Goal: Task Accomplishment & Management: Use online tool/utility

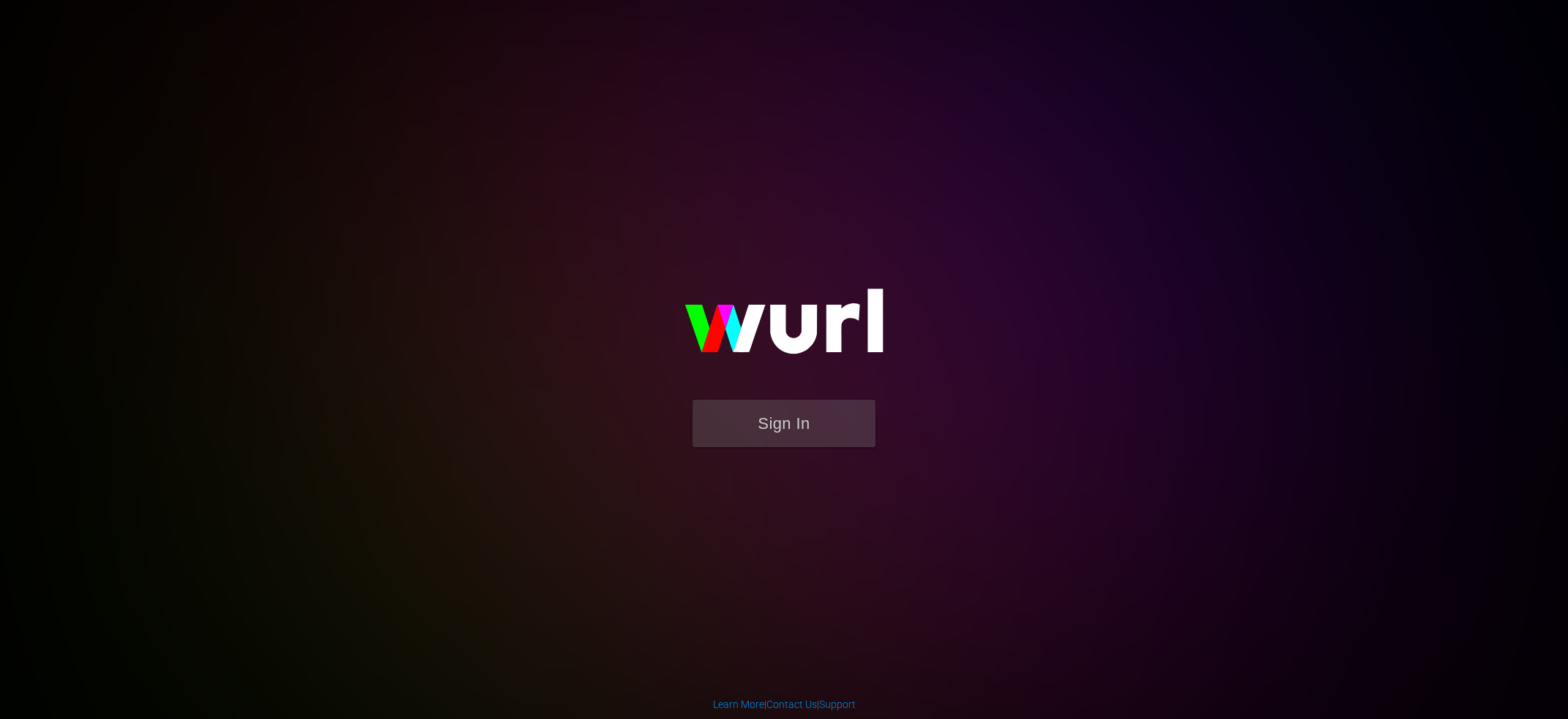
click at [793, 398] on img at bounding box center [784, 328] width 293 height 142
click at [785, 428] on button "Sign In" at bounding box center [784, 424] width 183 height 48
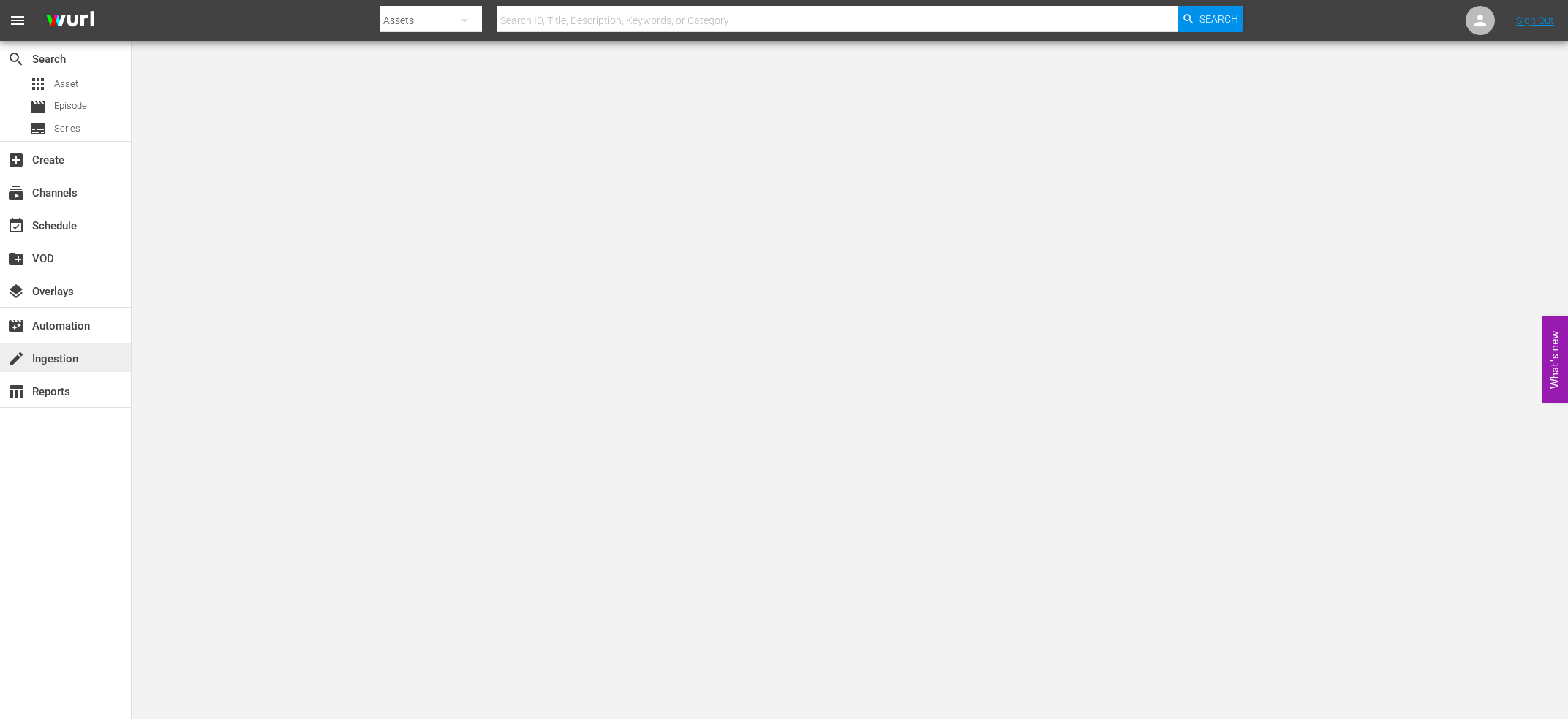
click at [95, 352] on div "create Ingestion" at bounding box center [66, 357] width 131 height 29
